Goal: Use online tool/utility: Utilize a website feature to perform a specific function

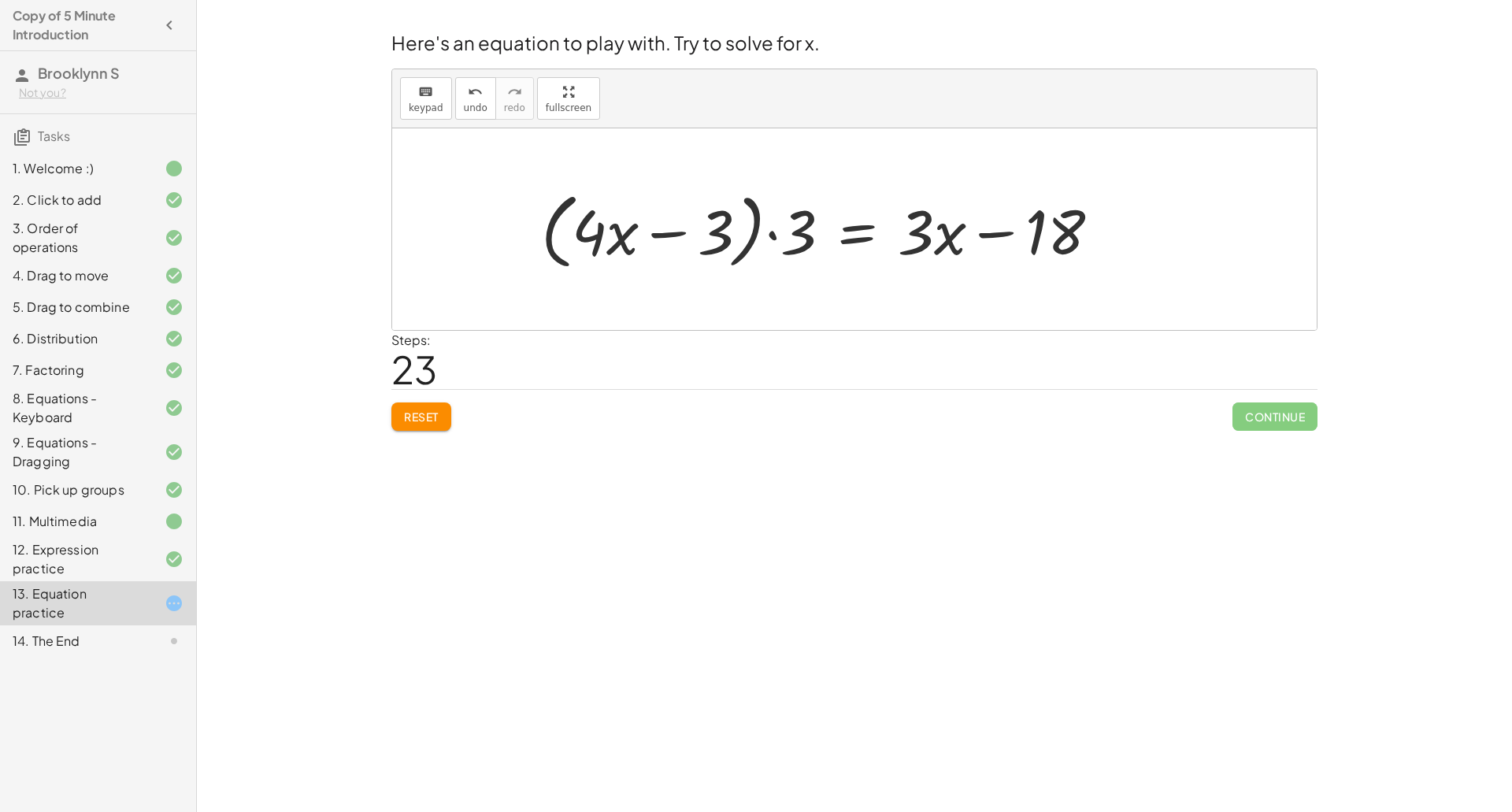
click at [428, 424] on span "Reset" at bounding box center [421, 417] width 35 height 14
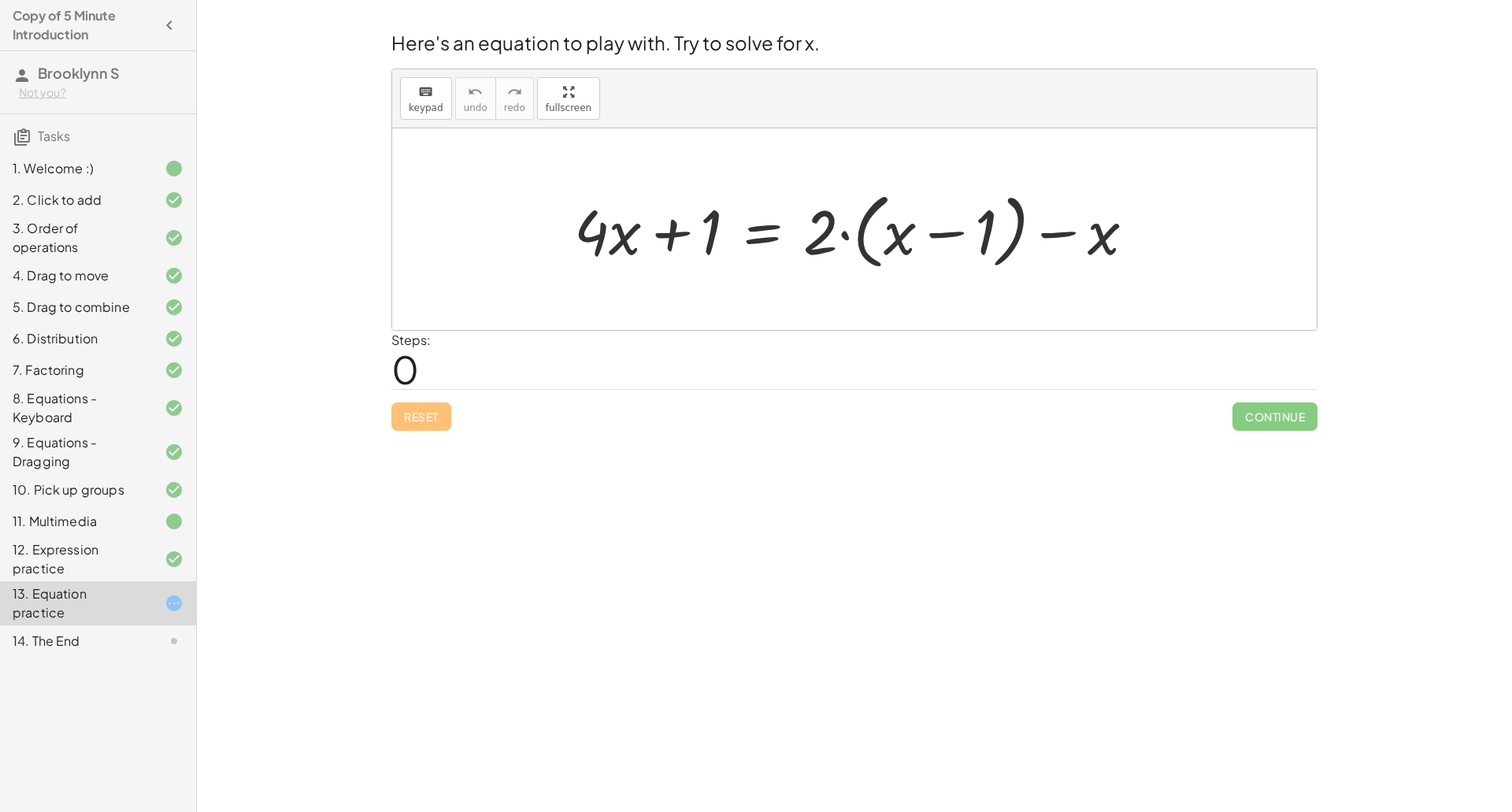
click at [928, 230] on div at bounding box center [861, 230] width 589 height 90
drag, startPoint x: 1092, startPoint y: 238, endPoint x: 901, endPoint y: 238, distance: 191.0
click at [901, 238] on div at bounding box center [861, 230] width 589 height 90
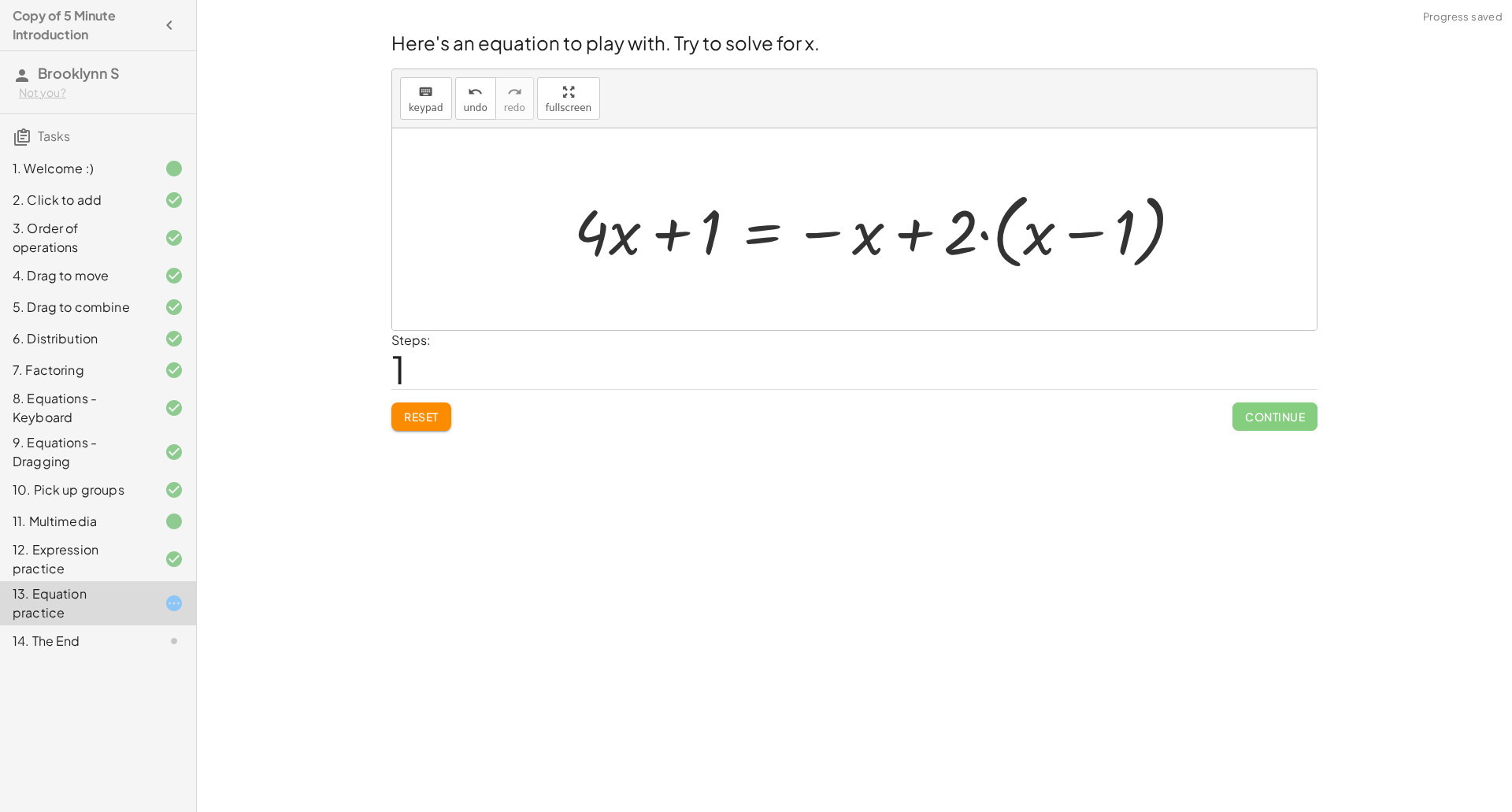
click at [867, 244] on div at bounding box center [884, 230] width 637 height 90
drag, startPoint x: 865, startPoint y: 251, endPoint x: 1123, endPoint y: 255, distance: 258.0
click at [1123, 255] on div at bounding box center [884, 230] width 637 height 90
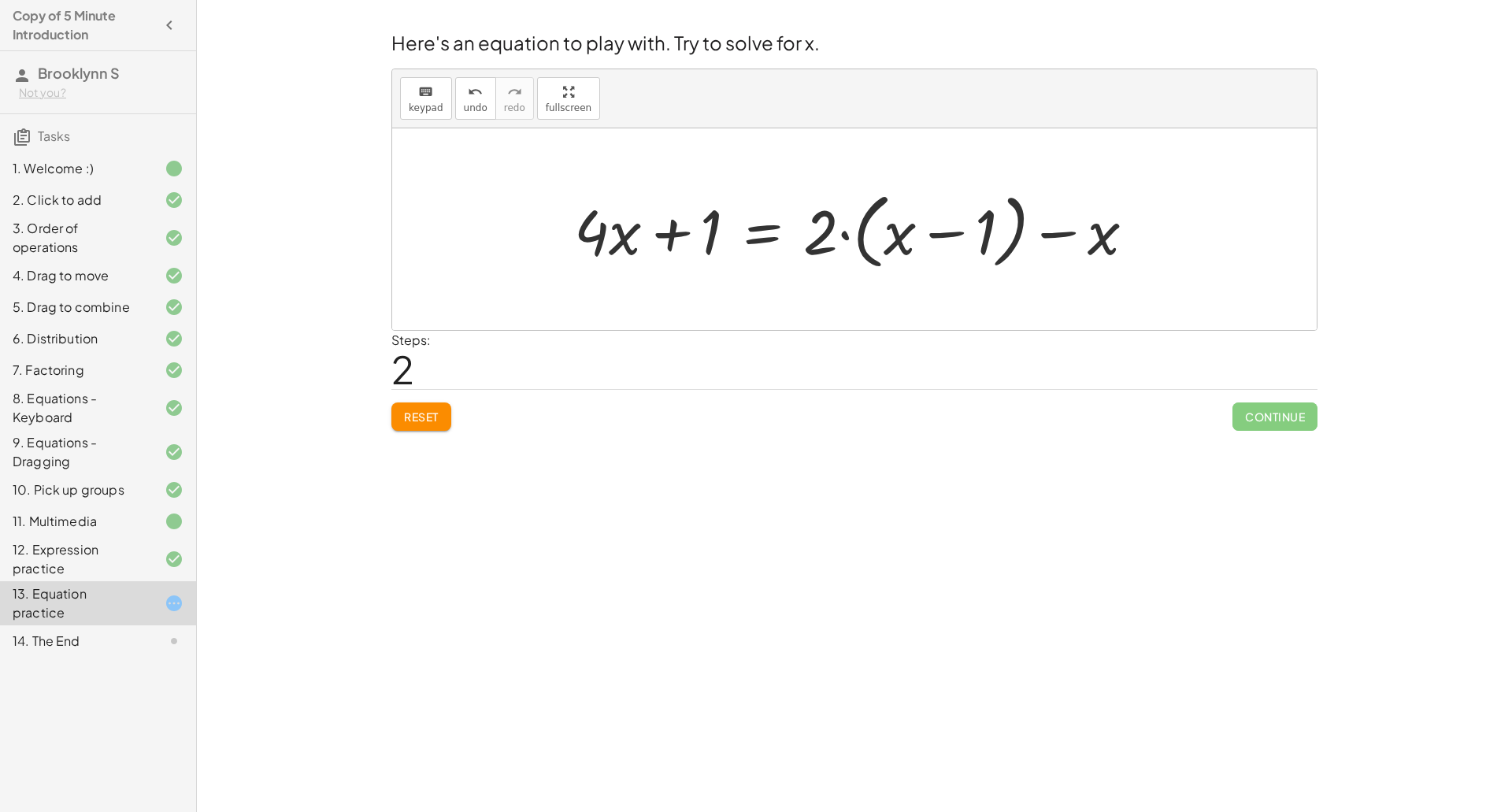
click at [887, 239] on div at bounding box center [861, 230] width 589 height 90
drag, startPoint x: 822, startPoint y: 239, endPoint x: 911, endPoint y: 237, distance: 89.0
click at [911, 237] on div at bounding box center [861, 230] width 589 height 90
drag, startPoint x: 1033, startPoint y: 238, endPoint x: 834, endPoint y: 259, distance: 200.1
click at [834, 259] on div at bounding box center [846, 230] width 560 height 81
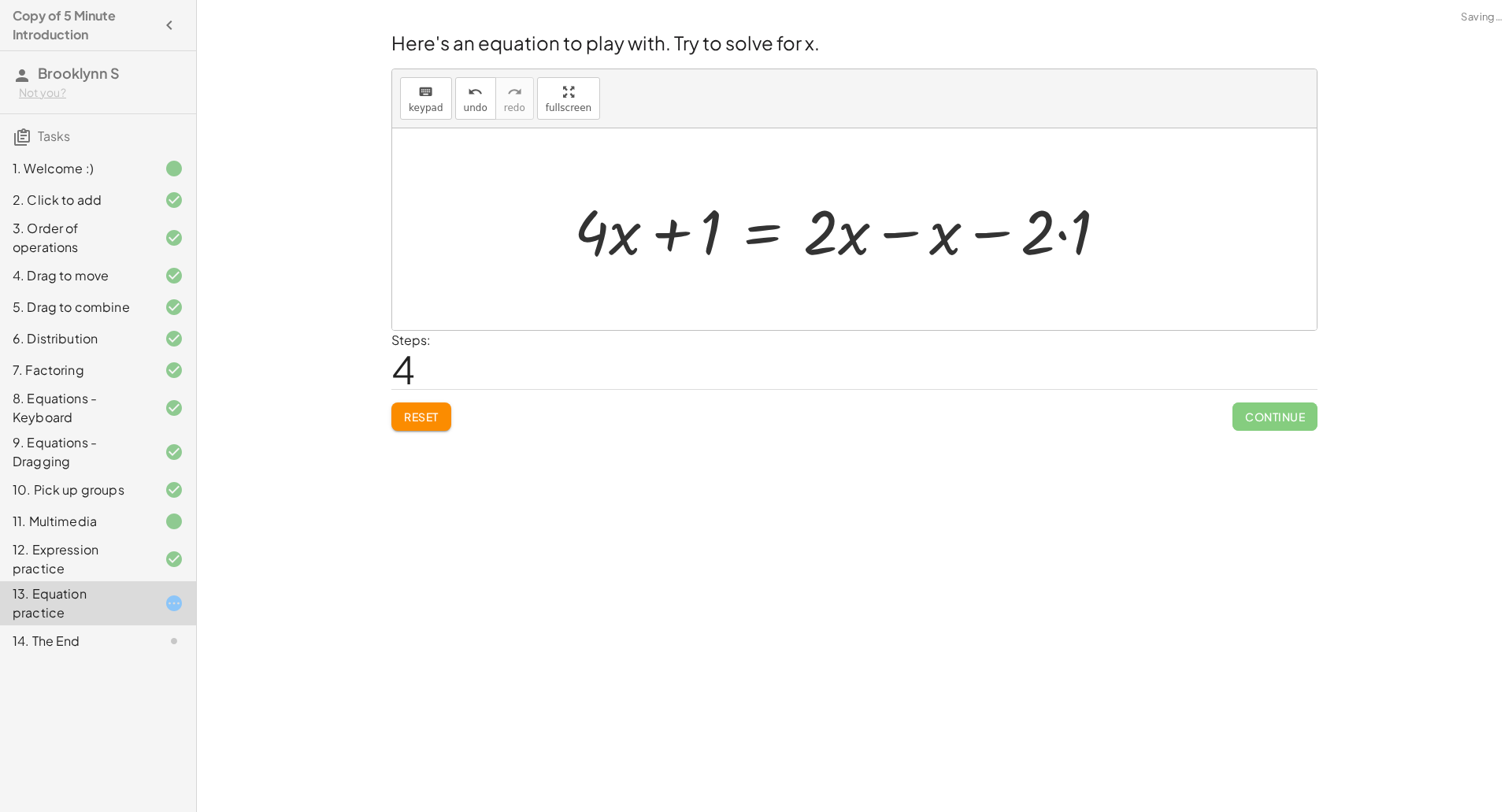
click at [899, 235] on div at bounding box center [846, 230] width 560 height 81
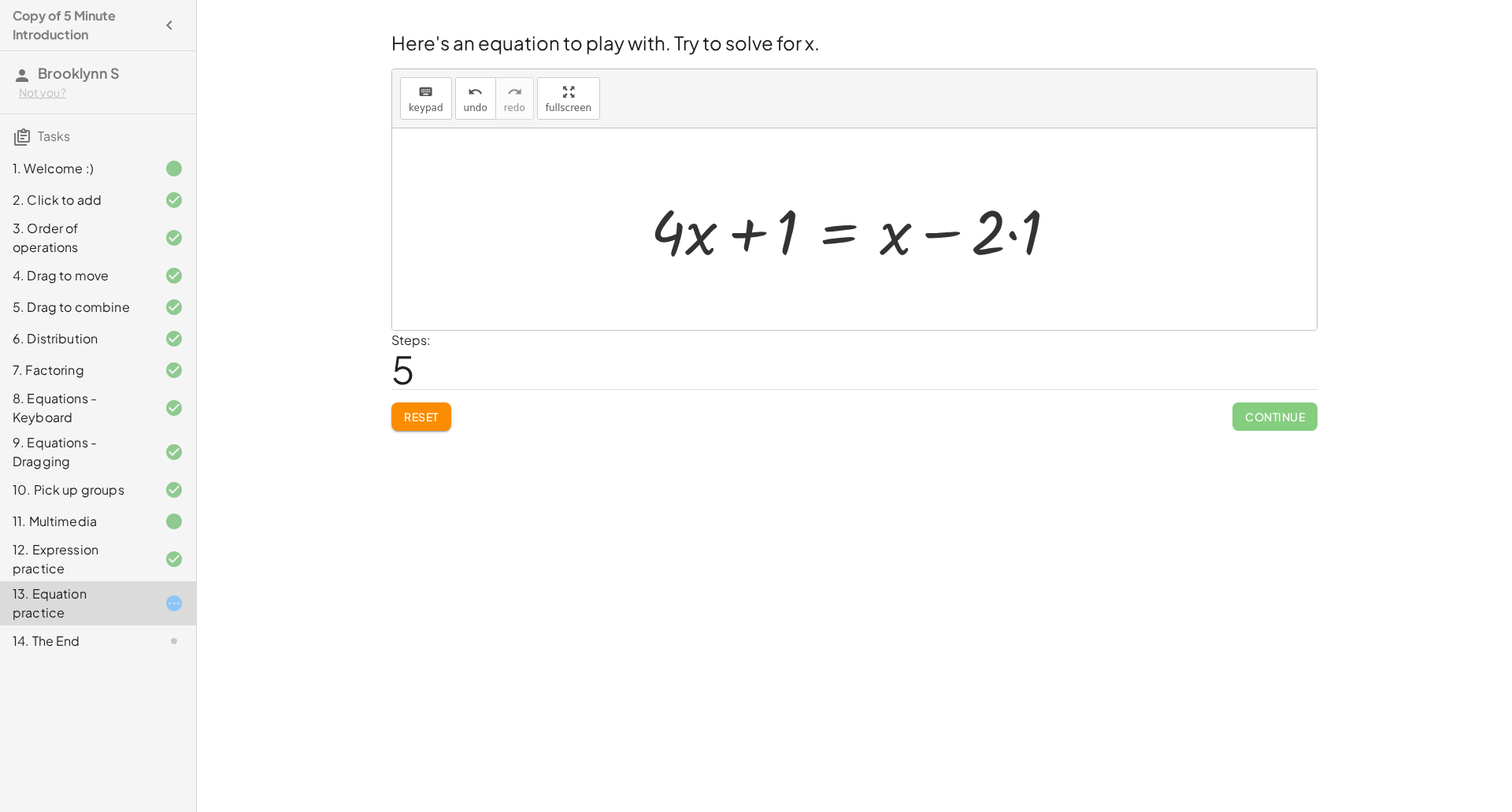
click at [956, 236] on div at bounding box center [860, 230] width 436 height 81
click at [1018, 238] on div at bounding box center [860, 230] width 436 height 81
click at [949, 234] on div at bounding box center [860, 230] width 399 height 81
click at [853, 234] on div at bounding box center [860, 230] width 399 height 81
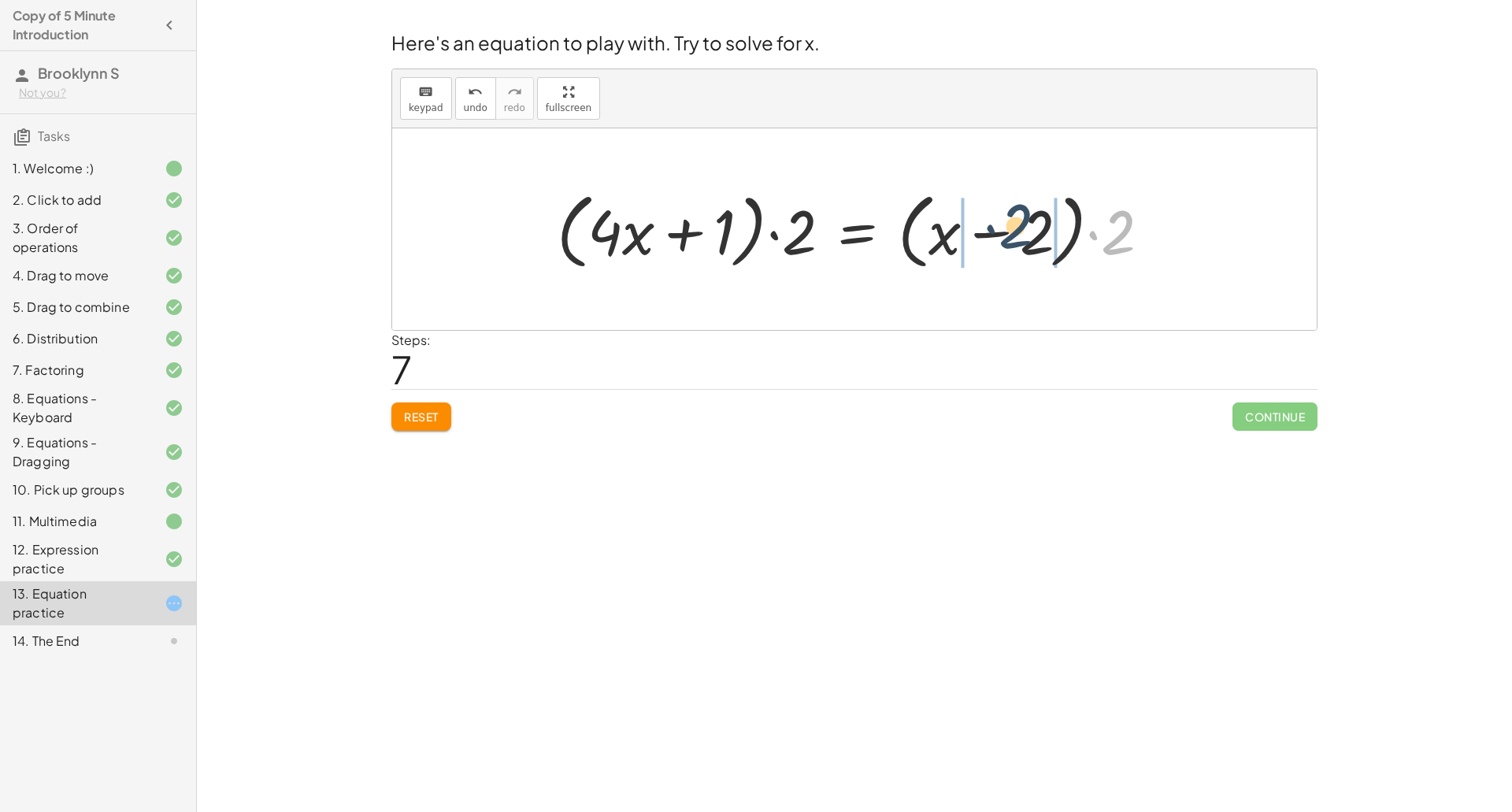
drag, startPoint x: 1117, startPoint y: 234, endPoint x: 1013, endPoint y: 228, distance: 104.2
click at [1013, 228] on div at bounding box center [860, 230] width 622 height 90
click at [944, 238] on div at bounding box center [853, 230] width 609 height 90
click at [1064, 239] on div at bounding box center [853, 230] width 609 height 90
click at [1086, 238] on div at bounding box center [853, 230] width 609 height 90
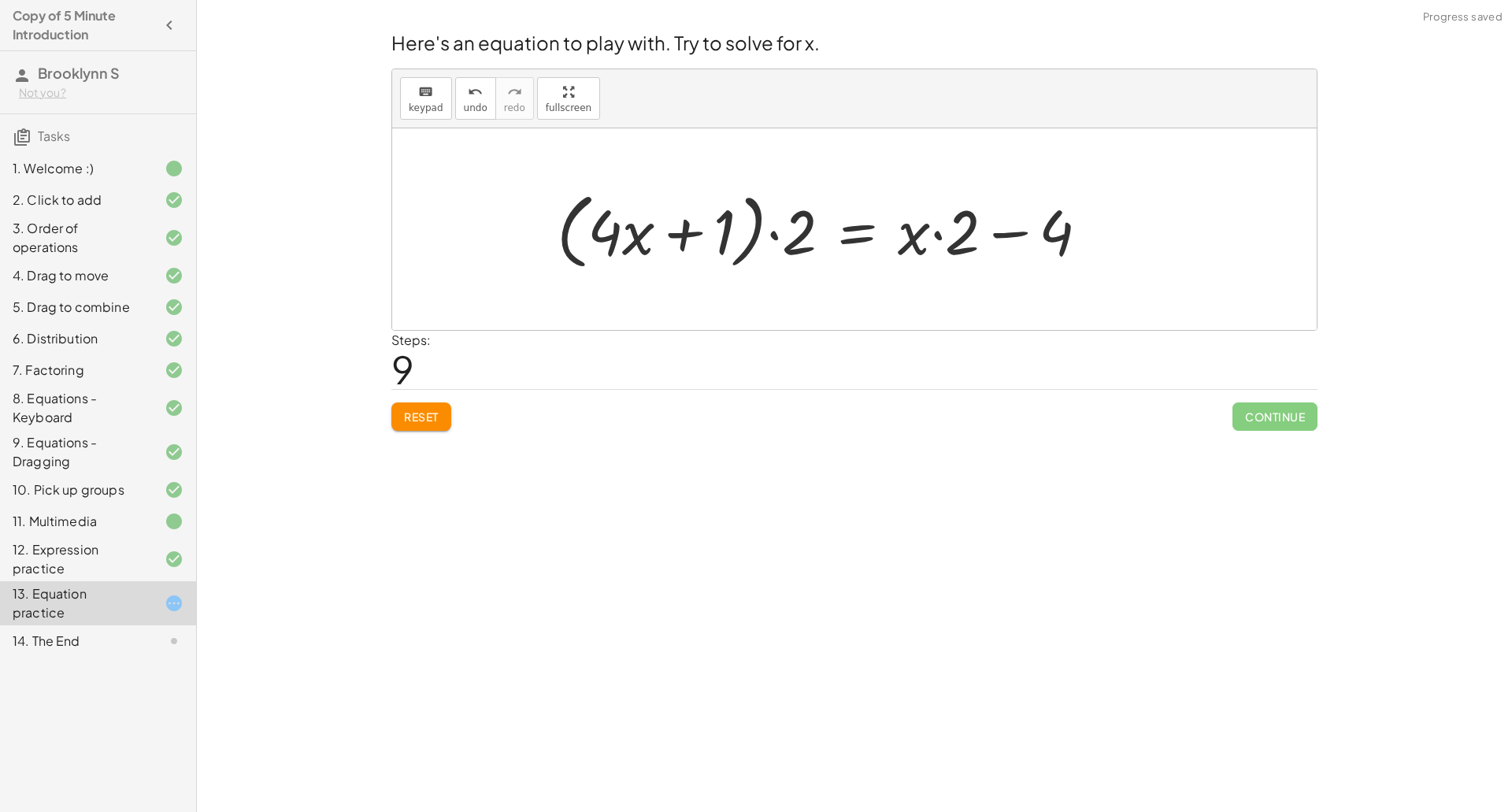
click at [952, 236] on div at bounding box center [828, 230] width 560 height 90
click at [940, 234] on div at bounding box center [828, 230] width 560 height 90
drag, startPoint x: 963, startPoint y: 242, endPoint x: 903, endPoint y: 240, distance: 60.0
click at [903, 240] on div at bounding box center [828, 230] width 560 height 90
drag, startPoint x: 810, startPoint y: 234, endPoint x: 665, endPoint y: 239, distance: 145.1
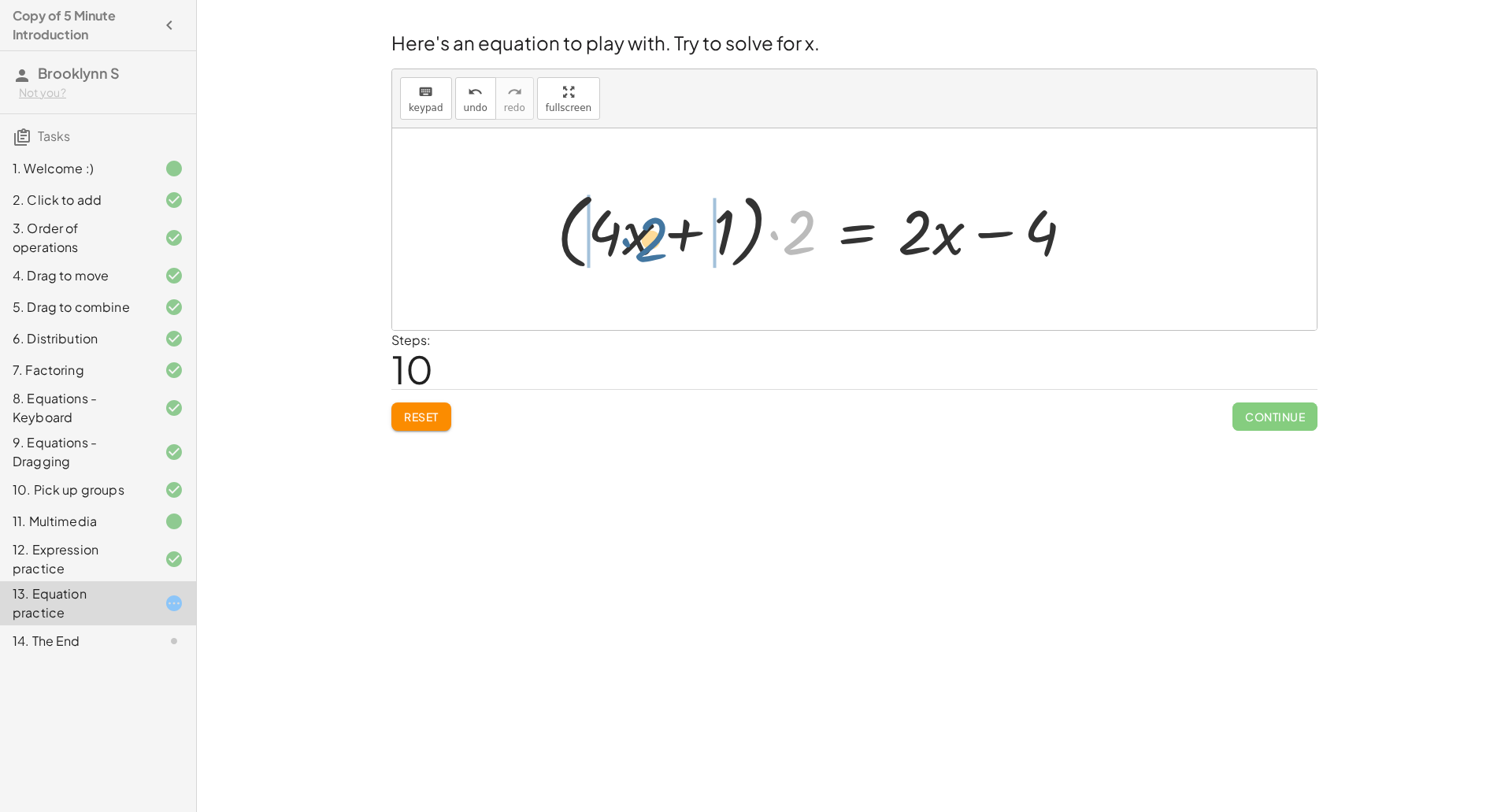
click at [665, 239] on div at bounding box center [821, 230] width 545 height 90
click at [787, 240] on div at bounding box center [828, 230] width 532 height 81
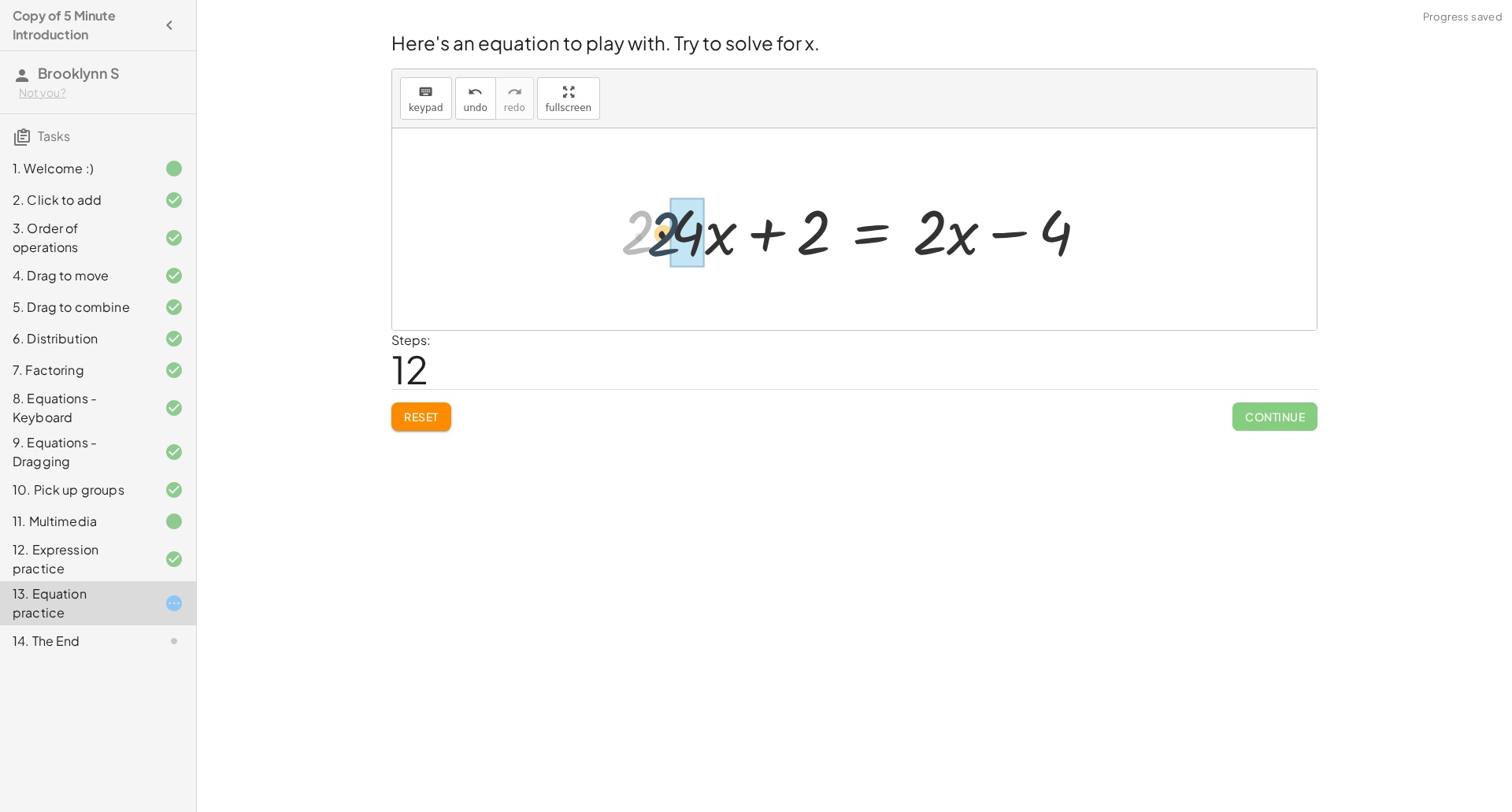
drag, startPoint x: 636, startPoint y: 232, endPoint x: 666, endPoint y: 233, distance: 30.0
click at [666, 233] on div at bounding box center [860, 230] width 495 height 81
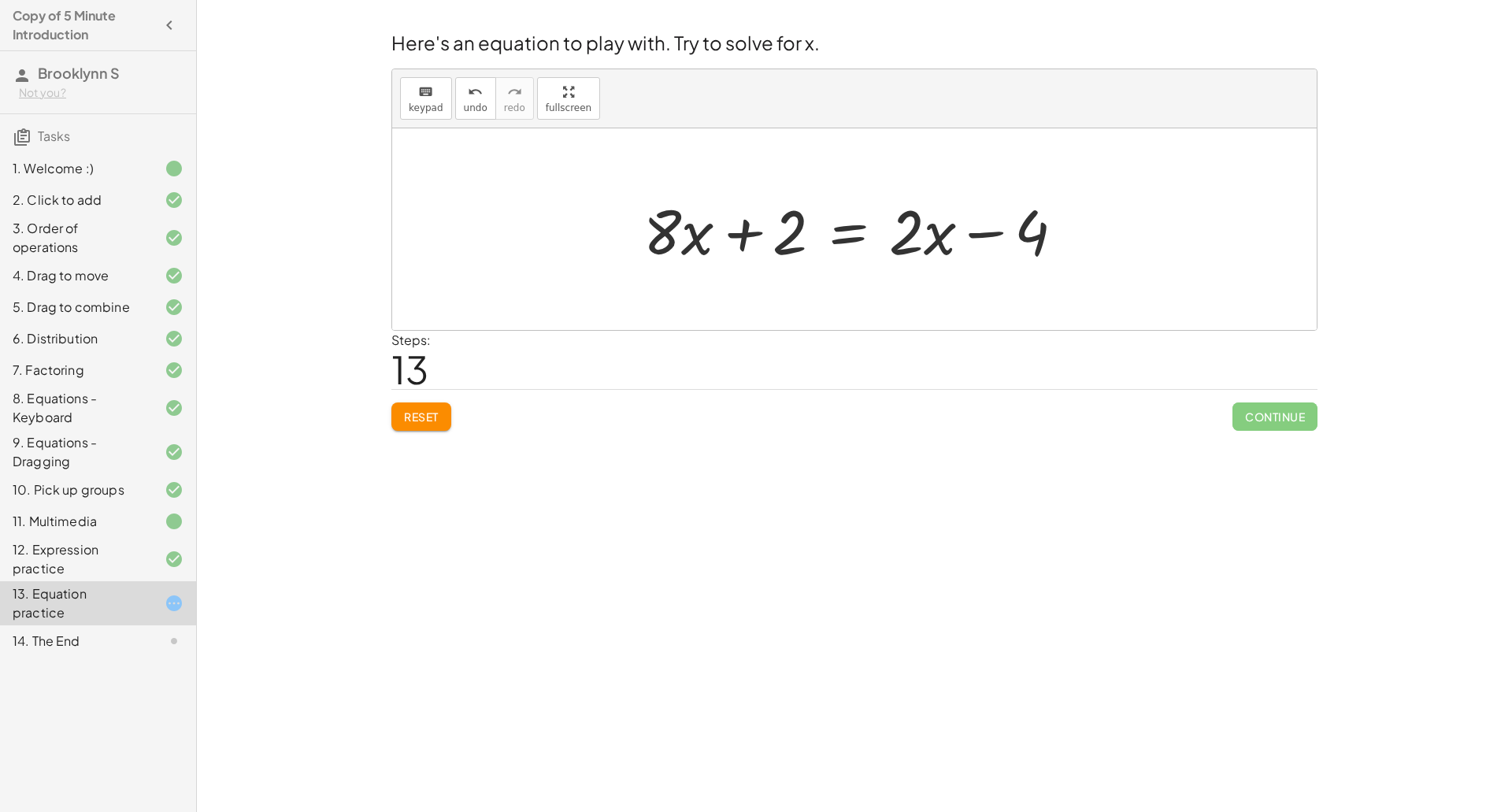
click at [742, 225] on div at bounding box center [860, 230] width 450 height 81
click at [848, 238] on div at bounding box center [860, 230] width 450 height 81
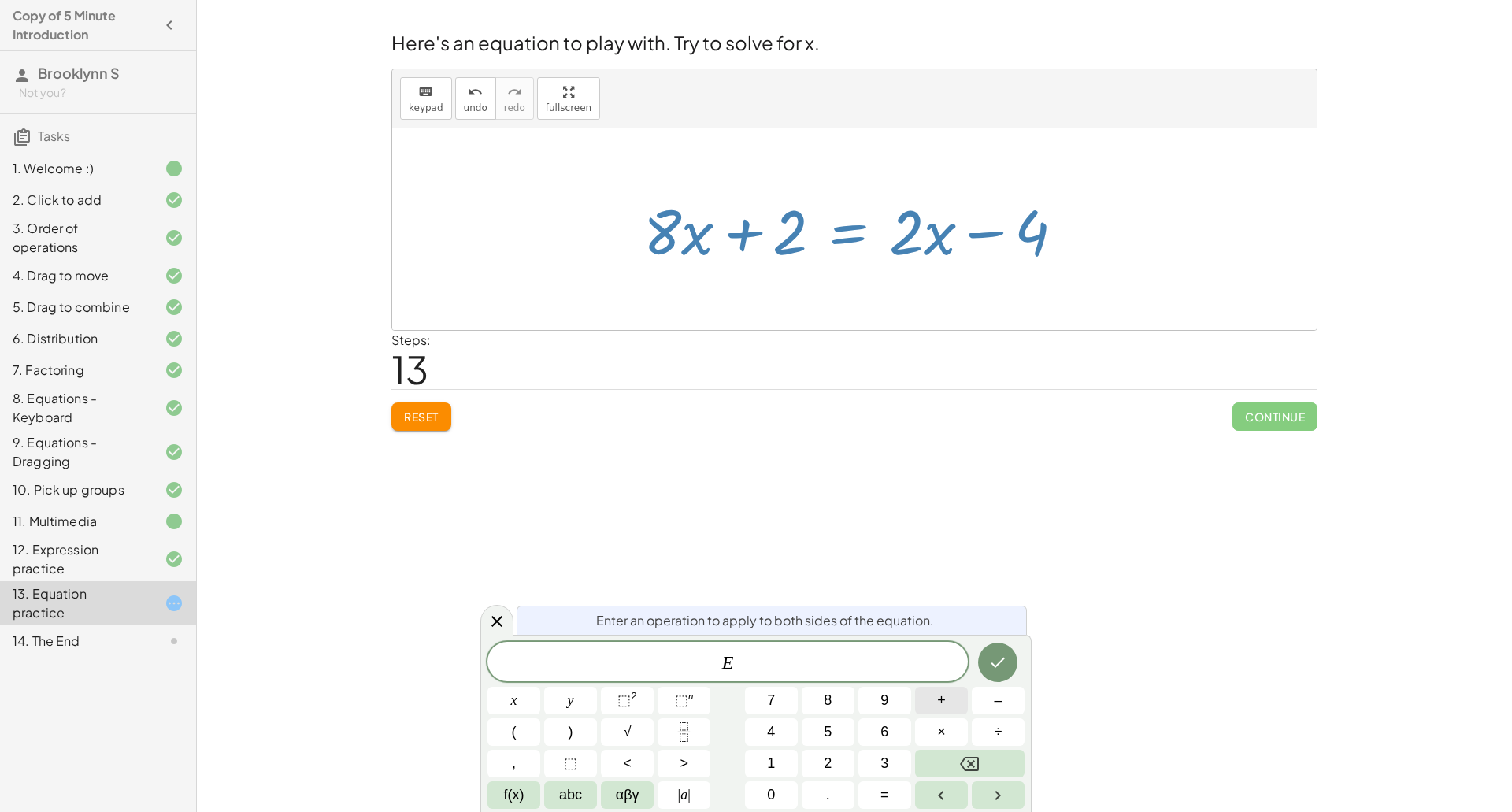
click at [951, 702] on button "+" at bounding box center [942, 701] width 53 height 27
click at [780, 732] on button "4" at bounding box center [771, 732] width 53 height 27
click at [986, 669] on button "Done" at bounding box center [998, 662] width 39 height 39
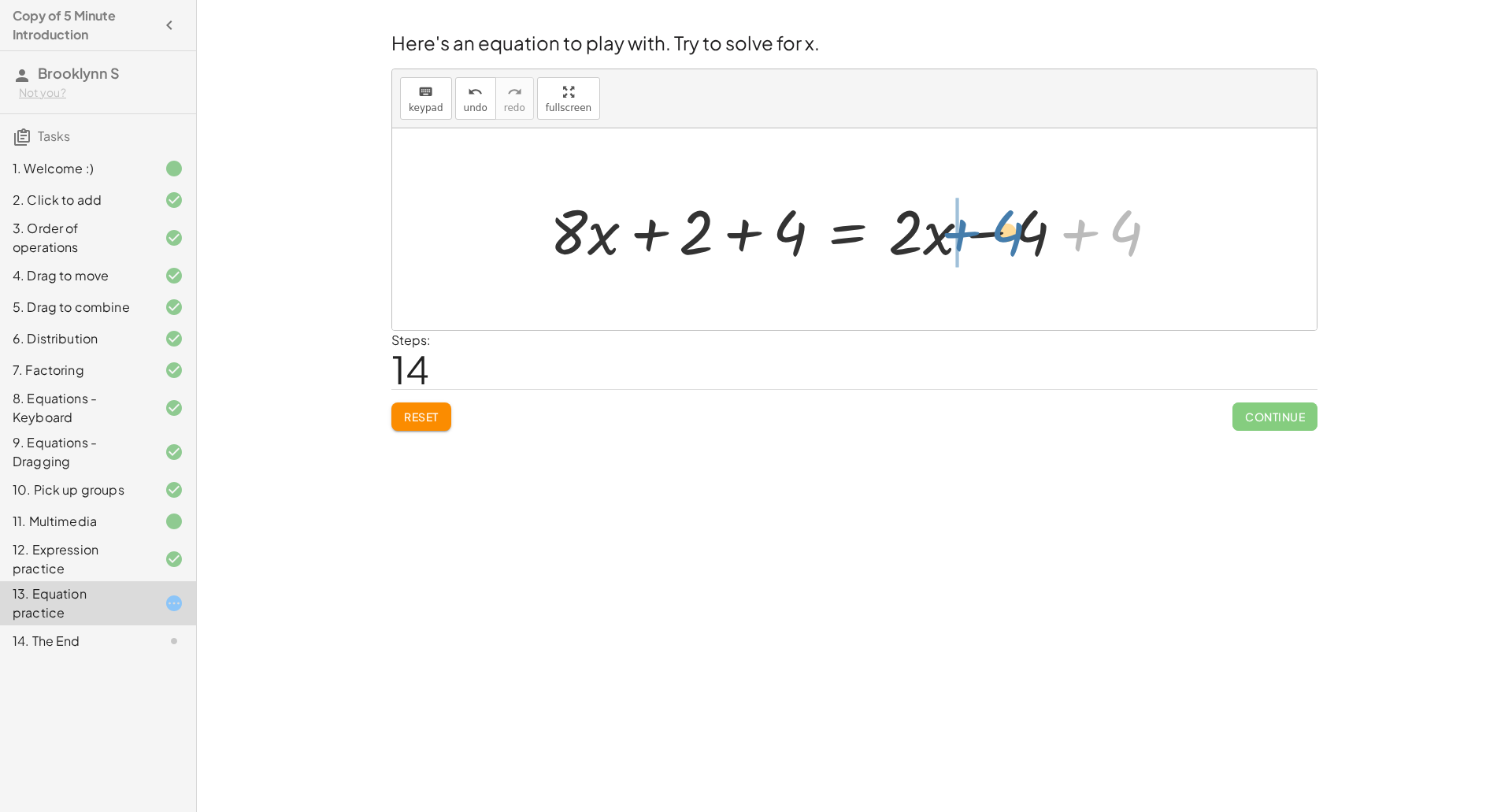
drag, startPoint x: 1115, startPoint y: 233, endPoint x: 995, endPoint y: 233, distance: 120.0
click at [995, 233] on div at bounding box center [860, 230] width 636 height 81
click at [1082, 231] on div at bounding box center [860, 230] width 636 height 81
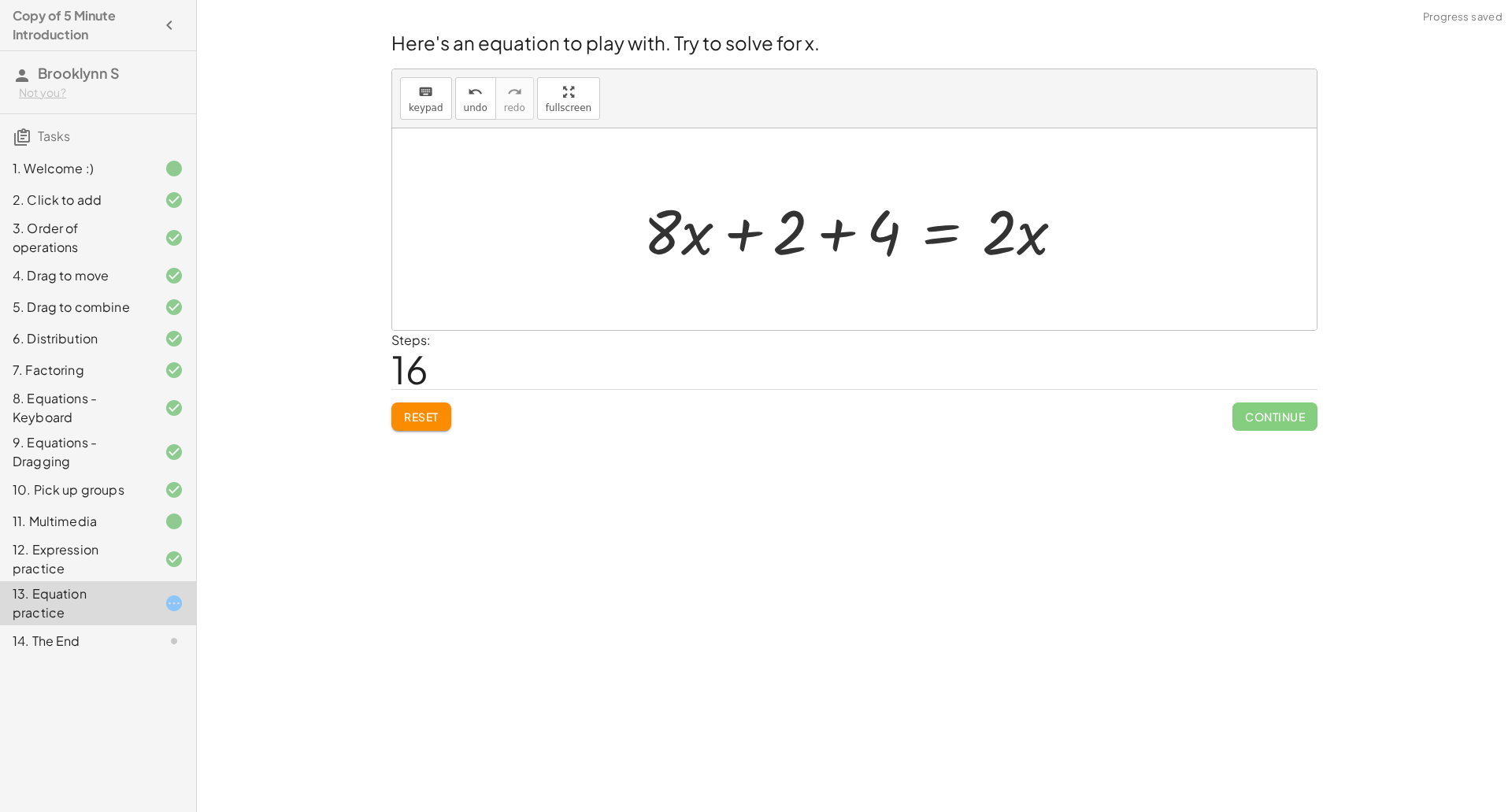
click at [841, 235] on div at bounding box center [860, 230] width 449 height 81
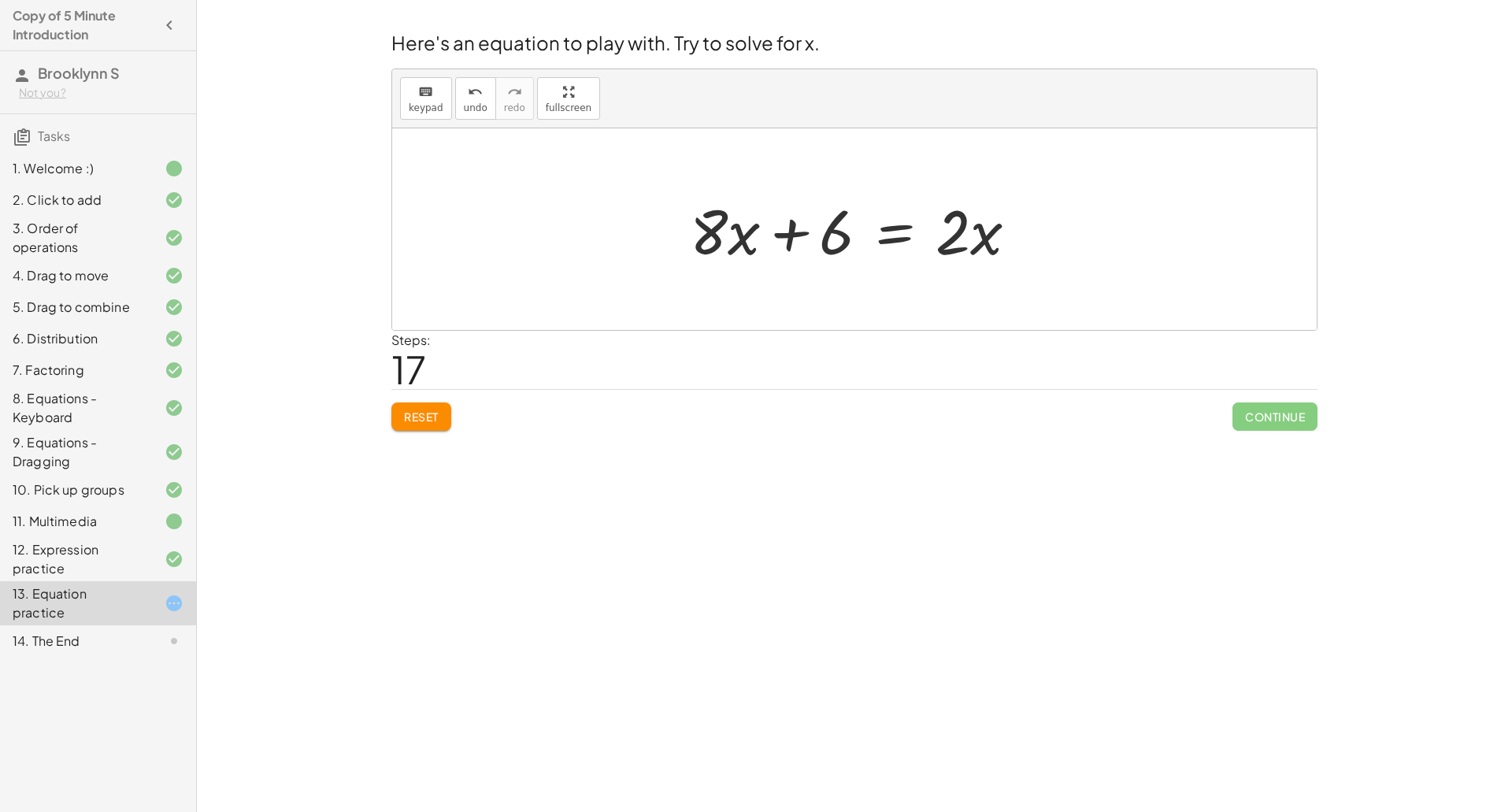
click at [971, 242] on div at bounding box center [860, 230] width 356 height 81
click at [932, 239] on div at bounding box center [860, 230] width 356 height 81
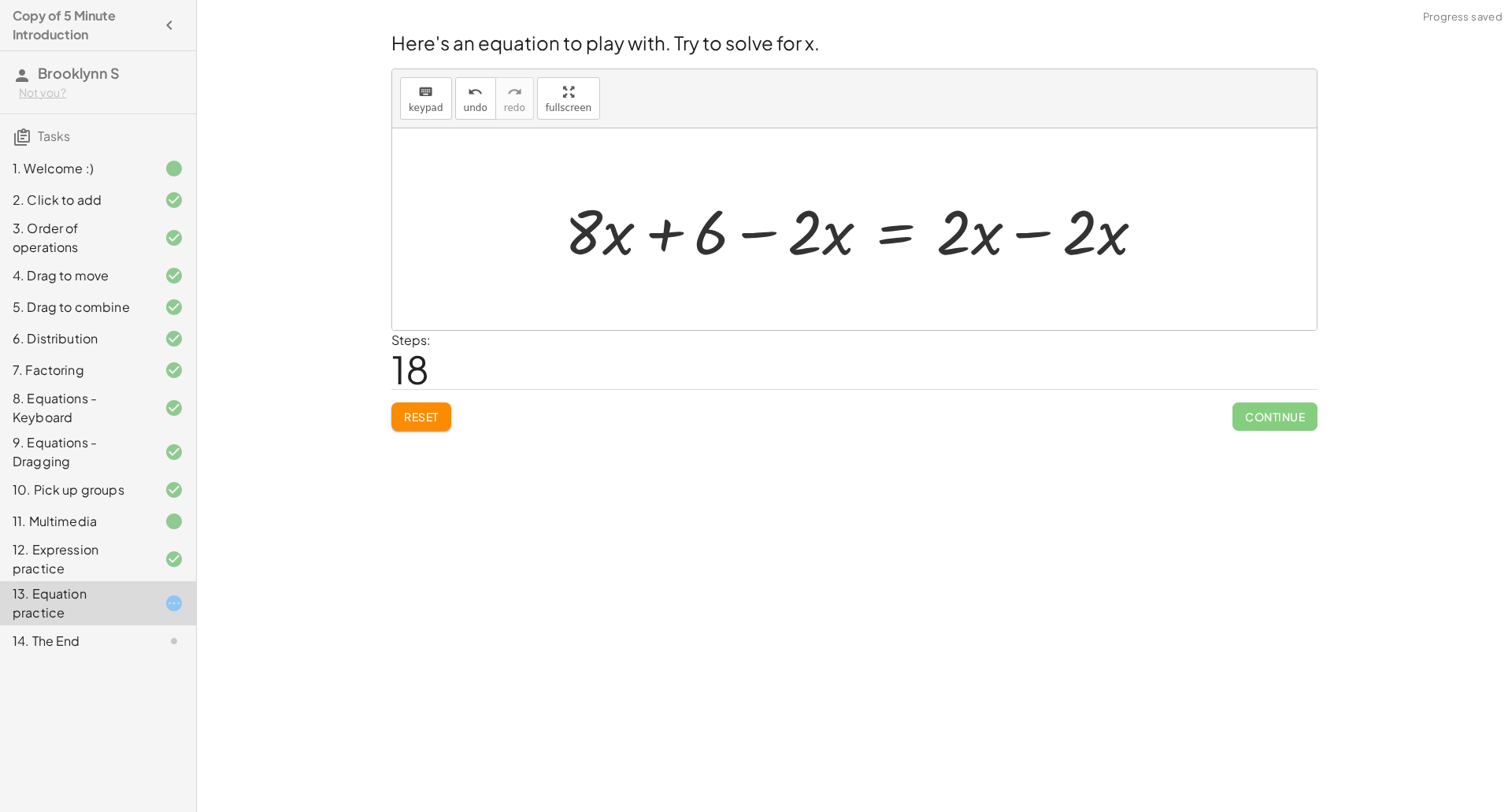
click at [1031, 222] on div at bounding box center [861, 230] width 608 height 81
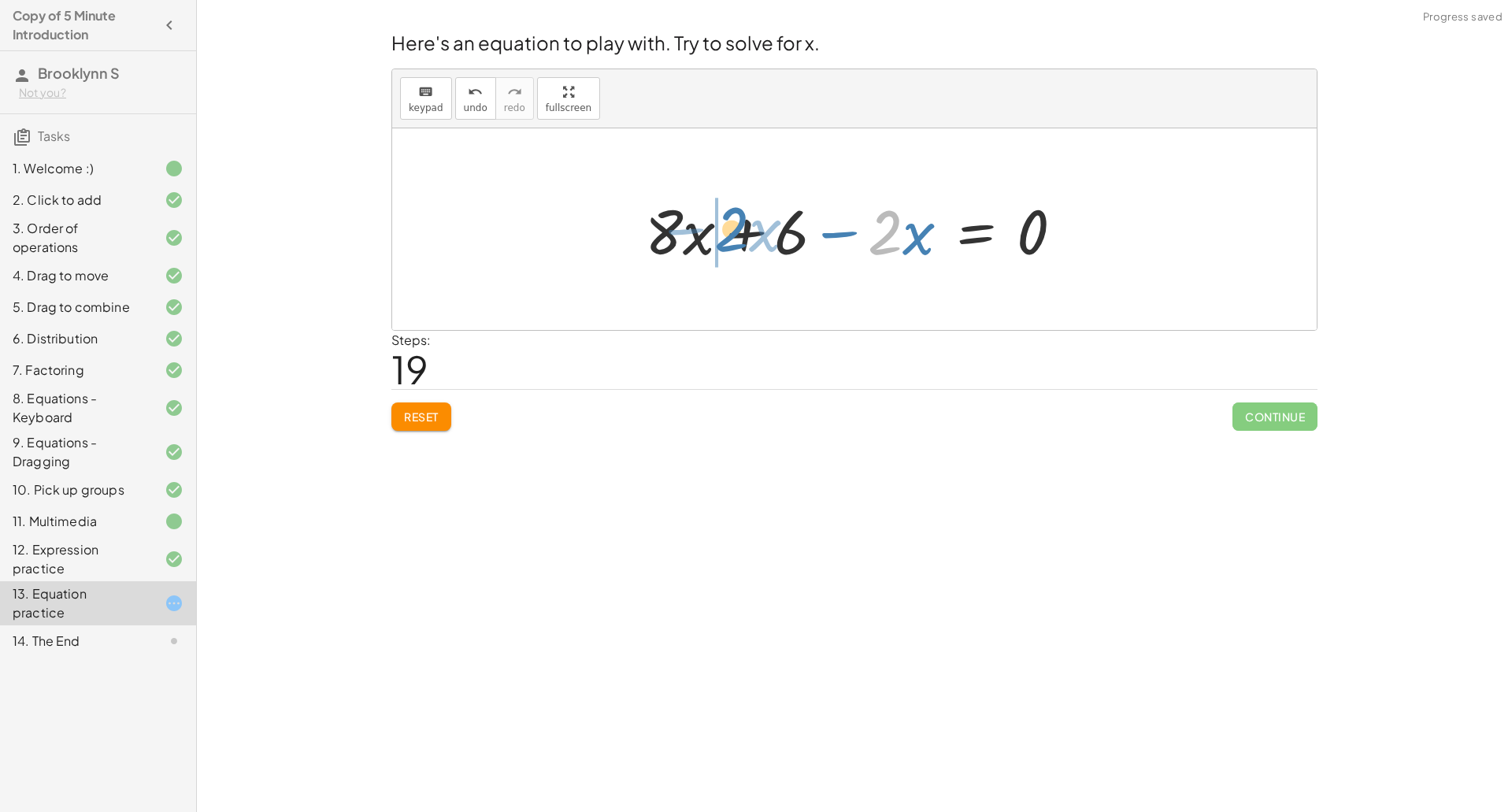
drag, startPoint x: 888, startPoint y: 245, endPoint x: 732, endPoint y: 243, distance: 156.0
click at [732, 243] on div at bounding box center [860, 230] width 447 height 81
click at [738, 234] on div at bounding box center [860, 230] width 447 height 81
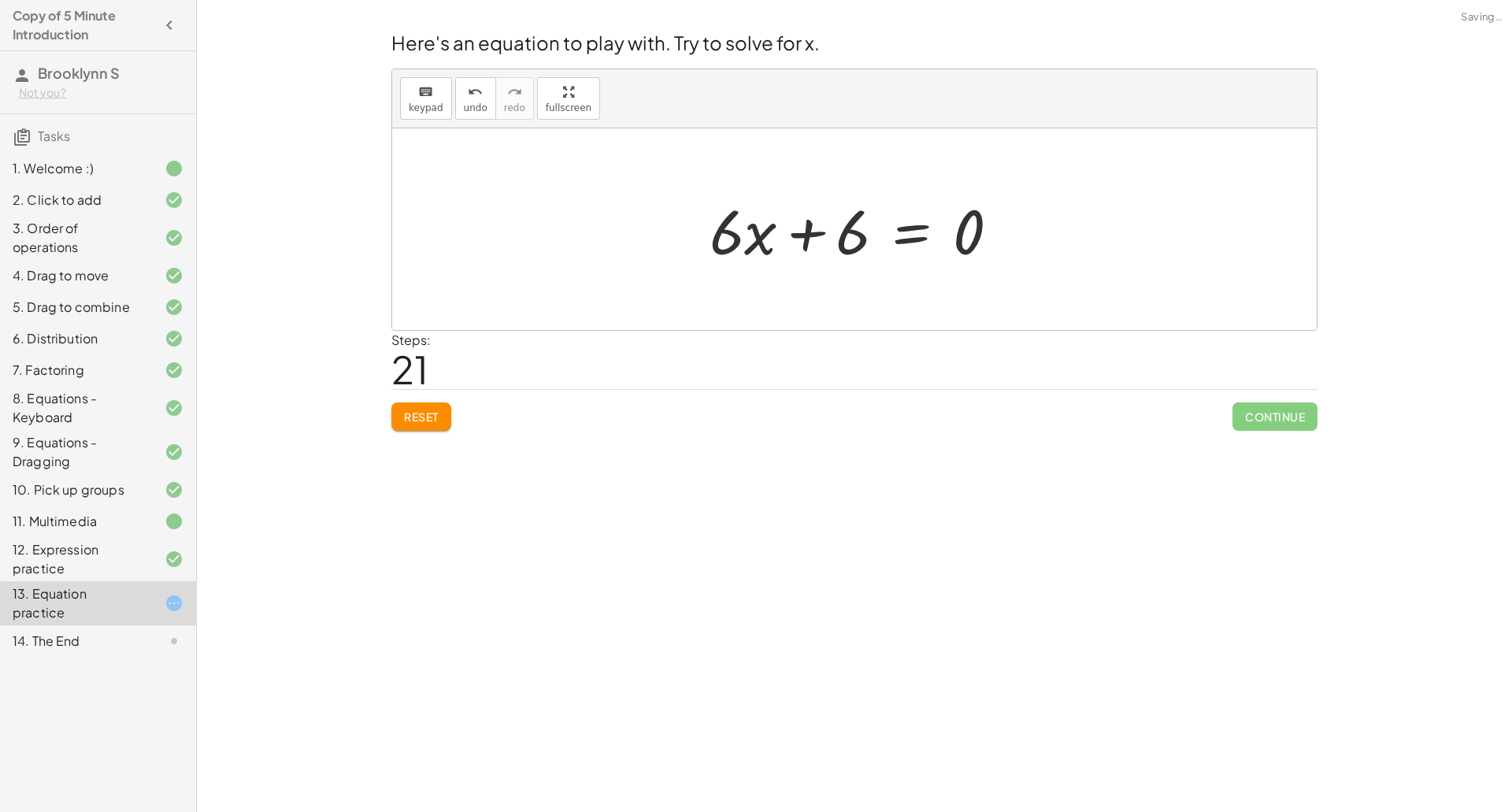
click at [804, 235] on div at bounding box center [861, 230] width 318 height 81
click at [904, 234] on div at bounding box center [861, 230] width 318 height 81
click at [799, 235] on div at bounding box center [861, 230] width 506 height 81
click at [918, 232] on div at bounding box center [861, 230] width 318 height 81
click at [845, 230] on div at bounding box center [861, 230] width 257 height 81
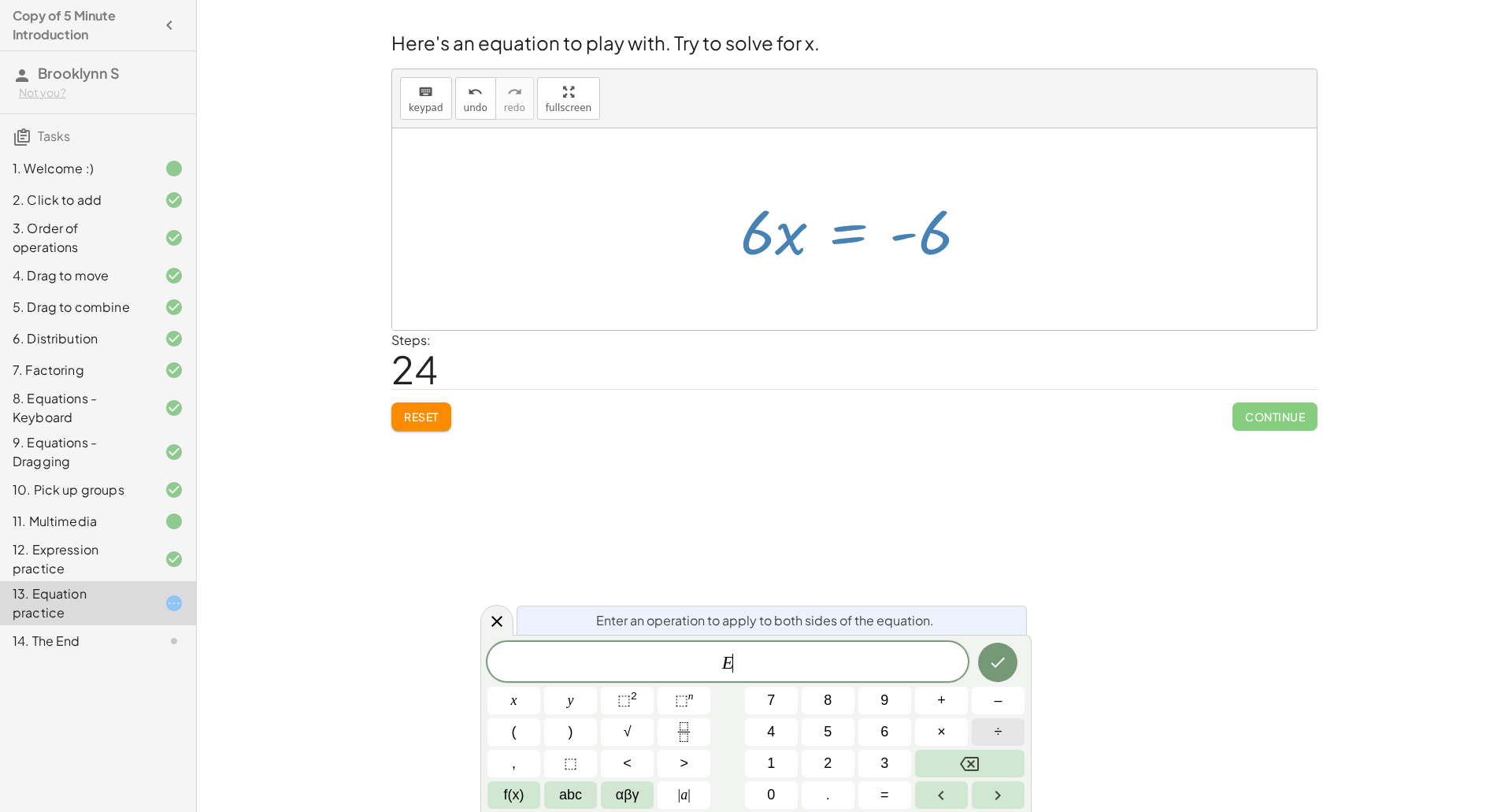
click at [994, 738] on span "÷" at bounding box center [998, 732] width 8 height 21
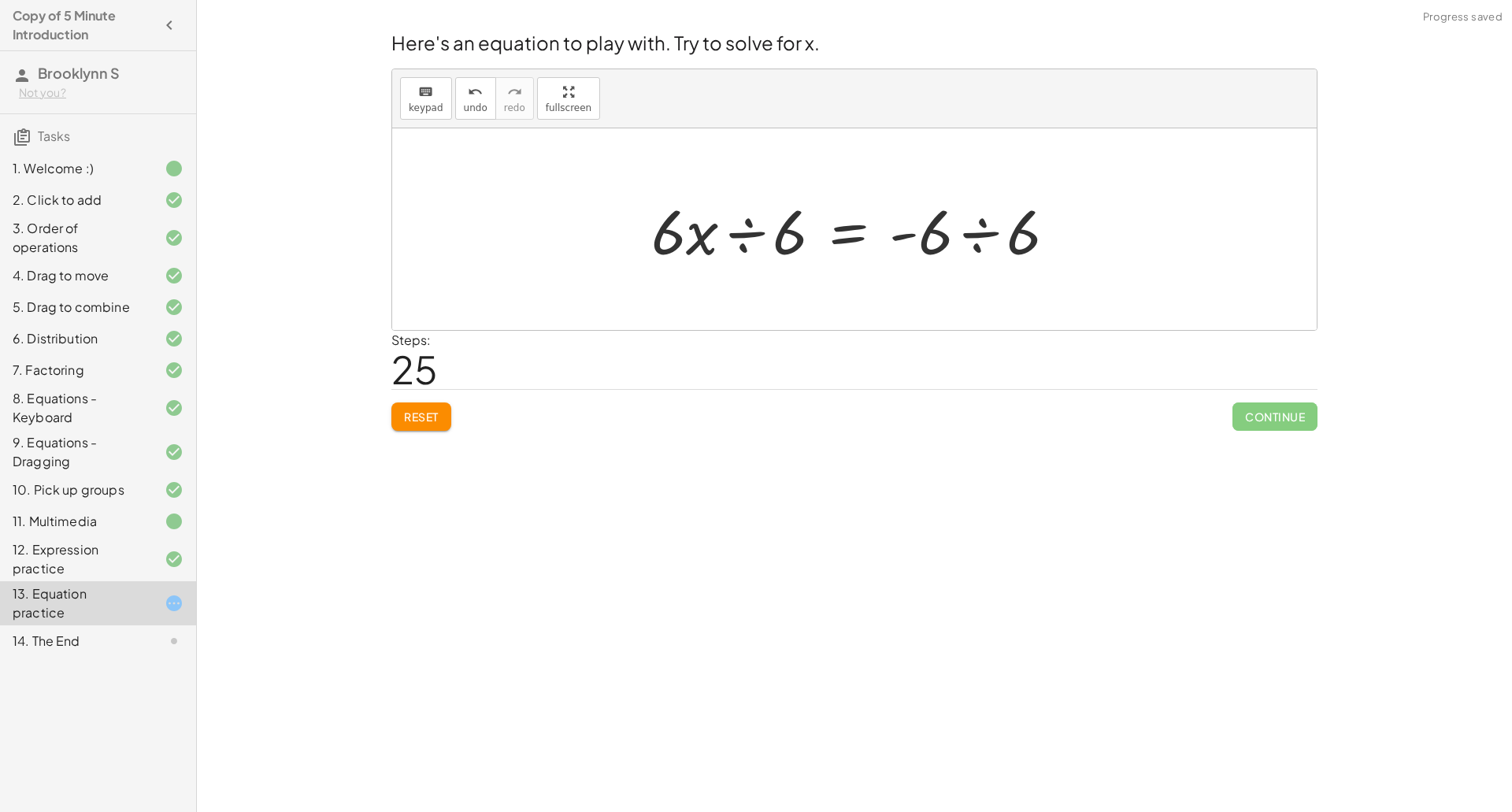
click at [745, 231] on div at bounding box center [860, 230] width 434 height 81
click at [724, 234] on div at bounding box center [860, 229] width 407 height 122
click at [740, 234] on div at bounding box center [860, 229] width 407 height 122
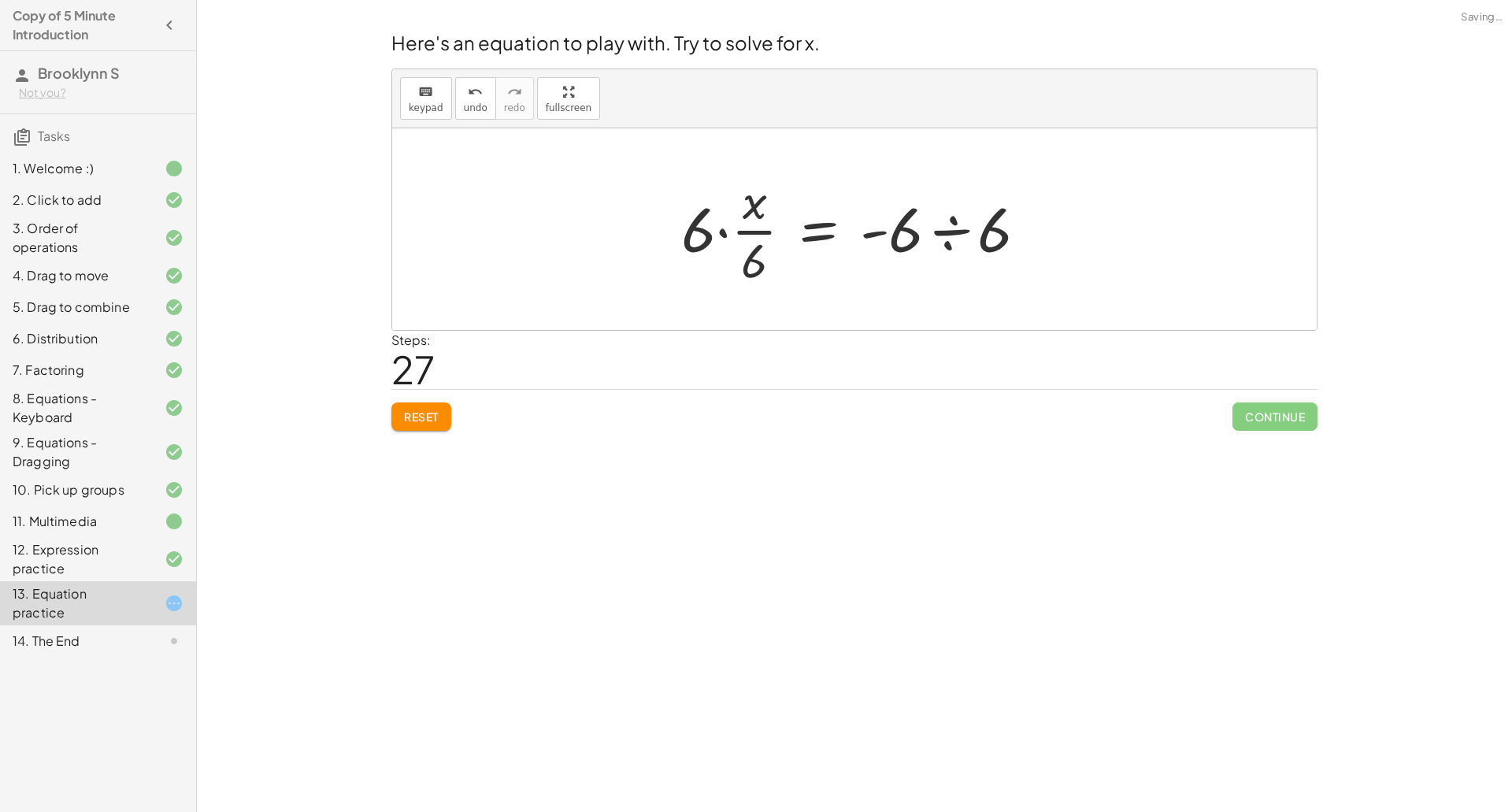
click at [724, 231] on div at bounding box center [860, 229] width 374 height 122
click at [746, 218] on div at bounding box center [860, 229] width 349 height 122
click at [740, 243] on div at bounding box center [860, 229] width 349 height 122
click at [920, 238] on div at bounding box center [860, 230] width 310 height 81
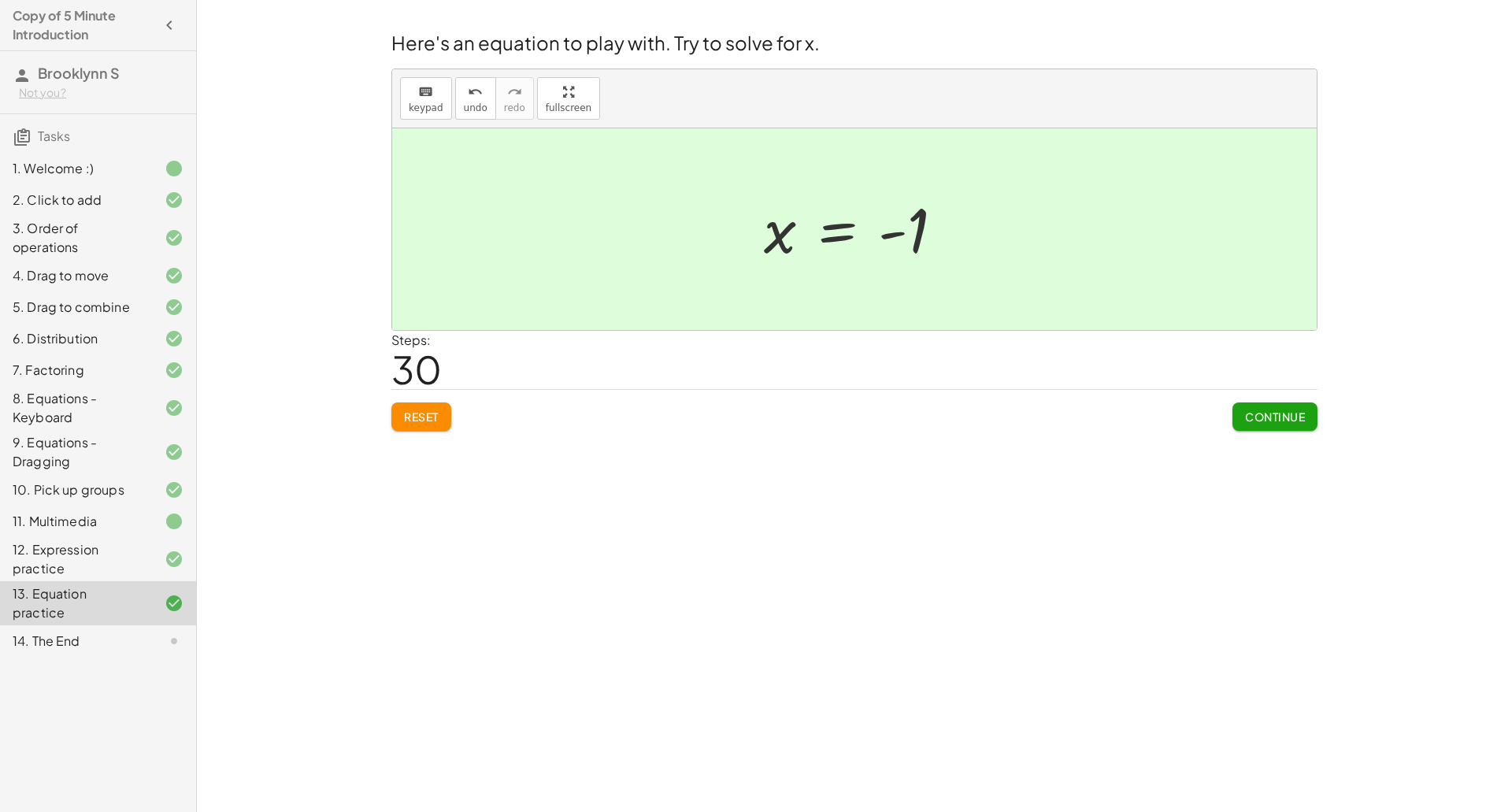
click at [1295, 418] on span "Continue" at bounding box center [1274, 417] width 60 height 14
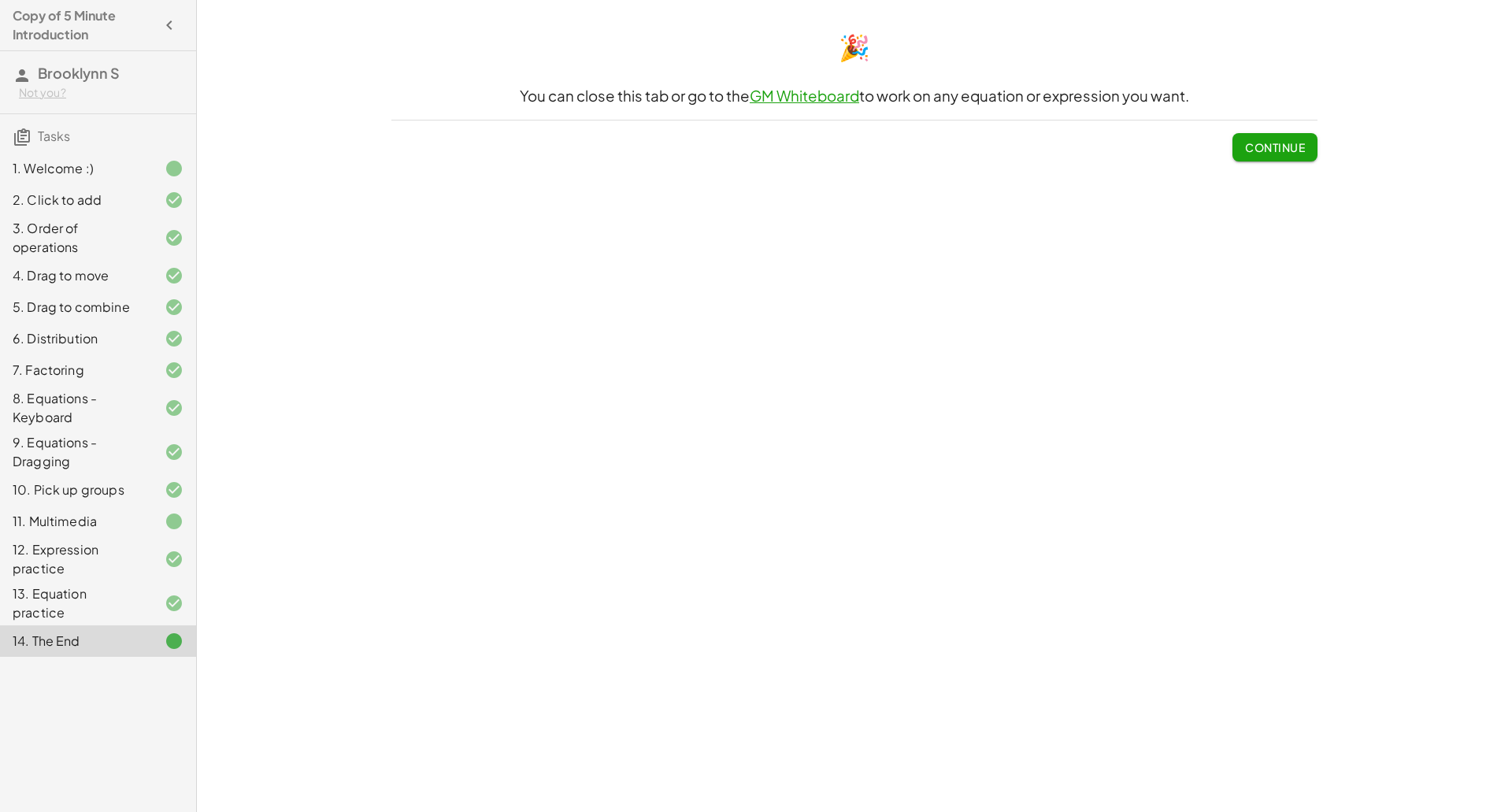
click at [1258, 150] on span "Continue" at bounding box center [1274, 147] width 60 height 14
